Goal: Task Accomplishment & Management: Manage account settings

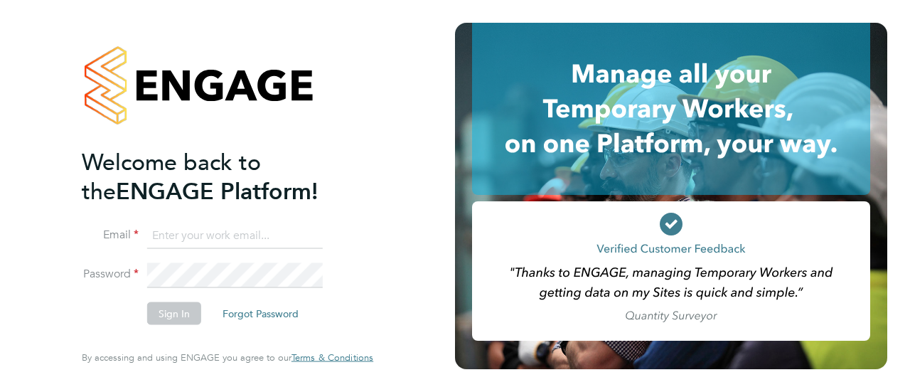
type input "[PERSON_NAME][EMAIL_ADDRESS][PERSON_NAME][DOMAIN_NAME]"
click at [168, 313] on button "Sign In" at bounding box center [174, 313] width 54 height 23
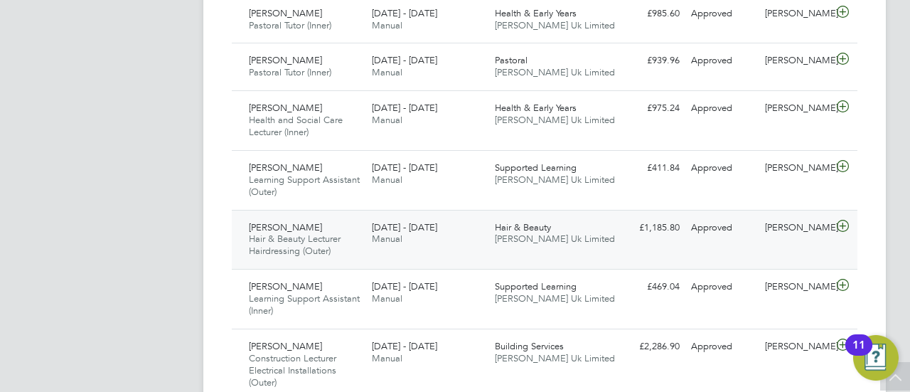
click at [307, 233] on span "Rianna Placide" at bounding box center [285, 227] width 73 height 12
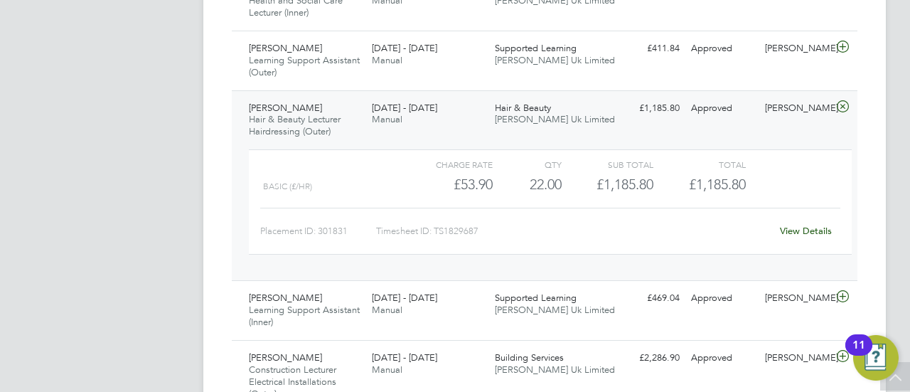
click at [821, 235] on link "View Details" at bounding box center [806, 231] width 52 height 12
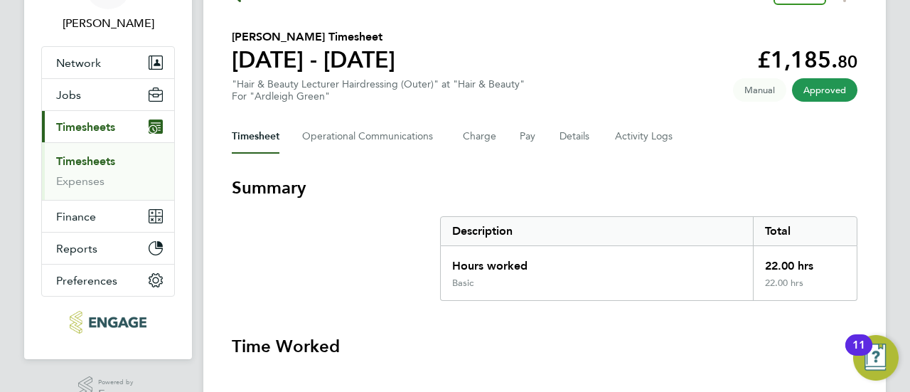
scroll to position [91, 0]
